Goal: Subscribe to service/newsletter

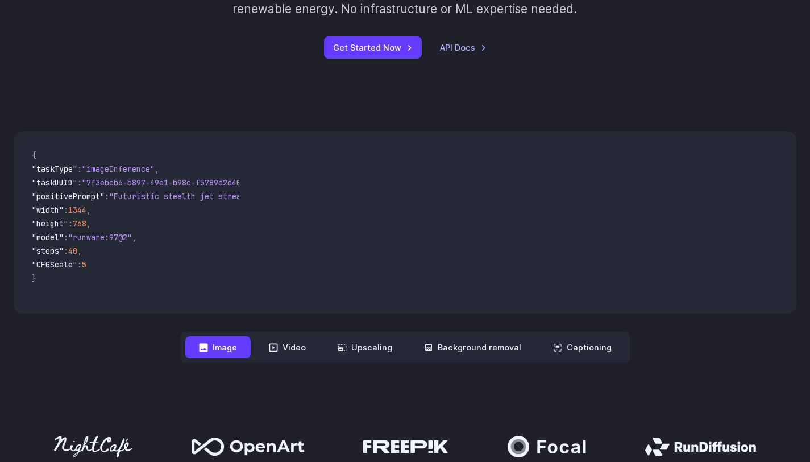
scroll to position [150, 0]
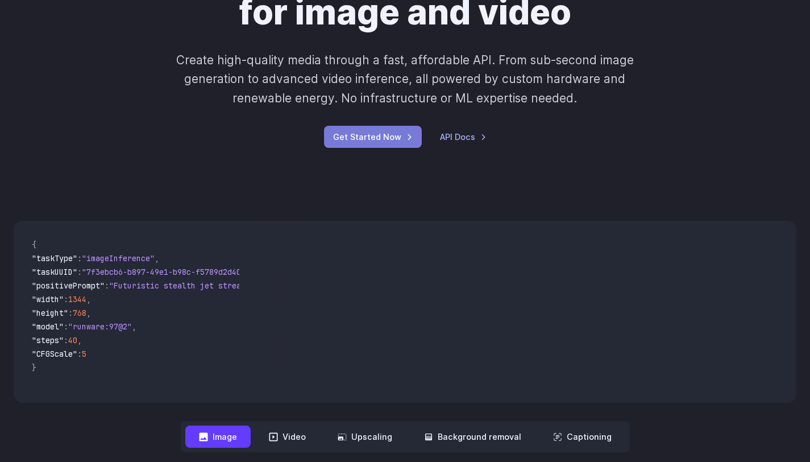
click at [389, 129] on link "Get Started Now" at bounding box center [373, 137] width 98 height 22
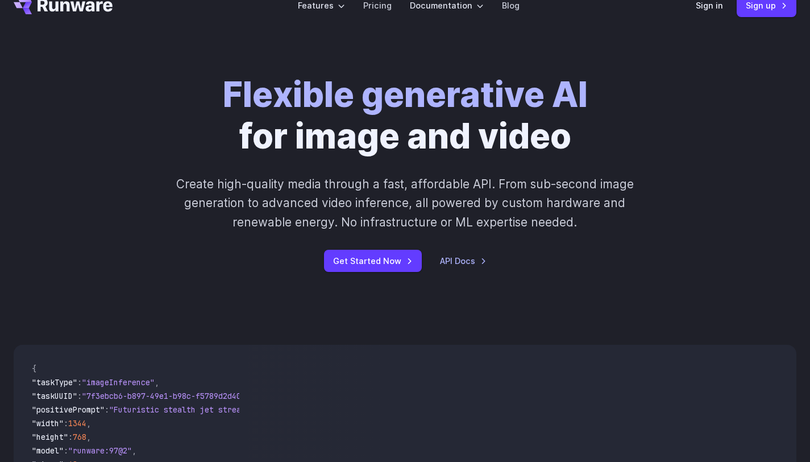
scroll to position [0, 0]
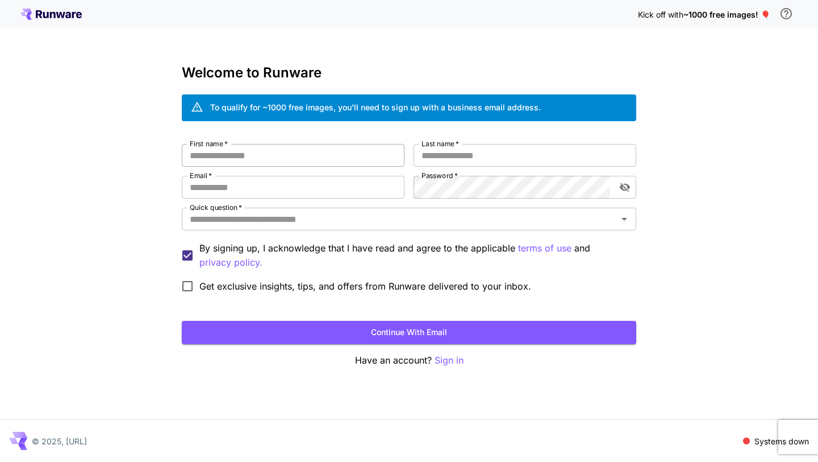
click at [370, 157] on input "First name   *" at bounding box center [293, 155] width 223 height 23
